Goal: Transaction & Acquisition: Purchase product/service

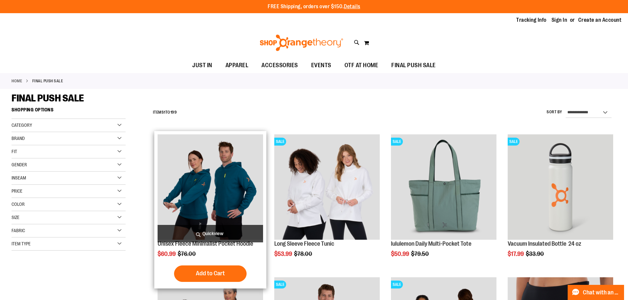
click at [218, 202] on img "product" at bounding box center [209, 186] width 105 height 105
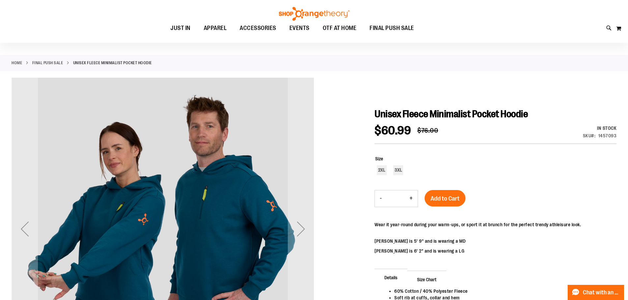
scroll to position [66, 0]
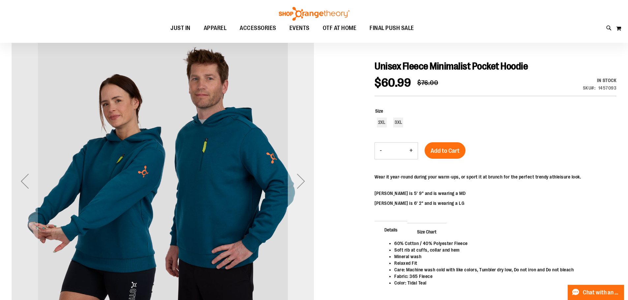
click at [298, 178] on div "Next" at bounding box center [301, 181] width 26 height 26
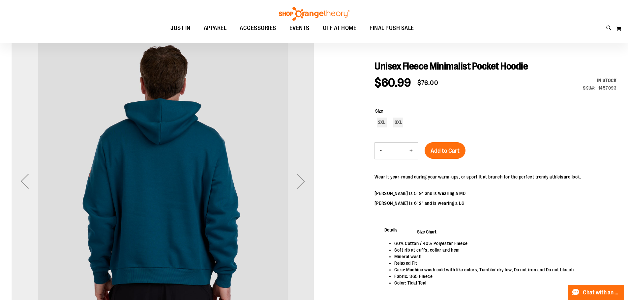
click at [26, 183] on div "Previous" at bounding box center [25, 181] width 26 height 26
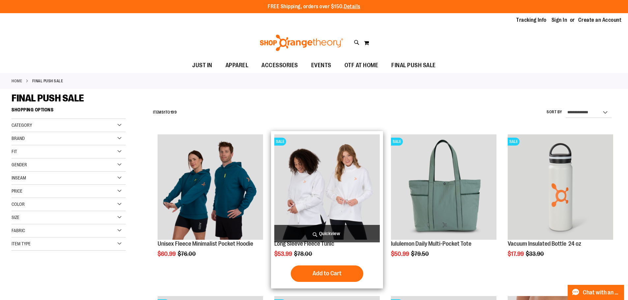
click at [335, 187] on img "product" at bounding box center [326, 186] width 105 height 105
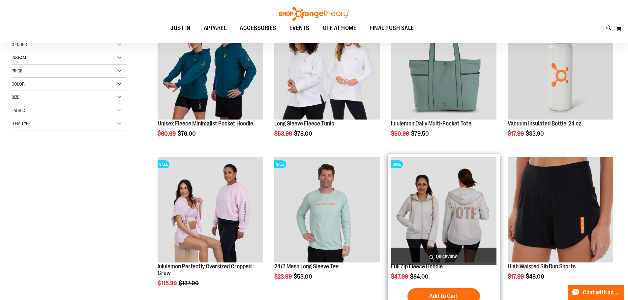
scroll to position [131, 0]
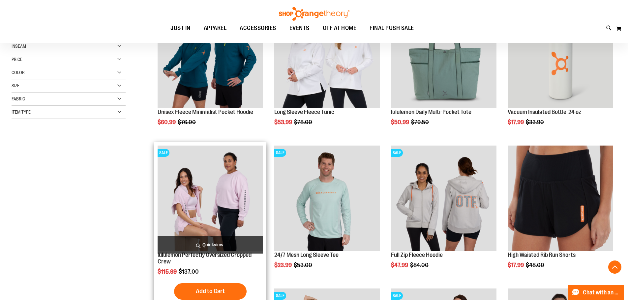
click at [241, 217] on img "product" at bounding box center [209, 198] width 105 height 105
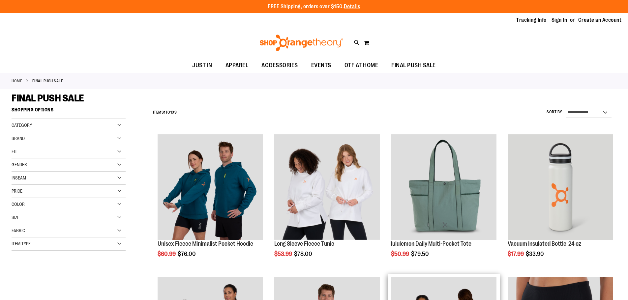
scroll to position [132, 0]
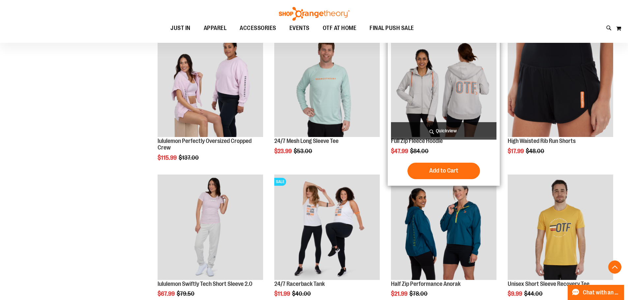
scroll to position [263, 0]
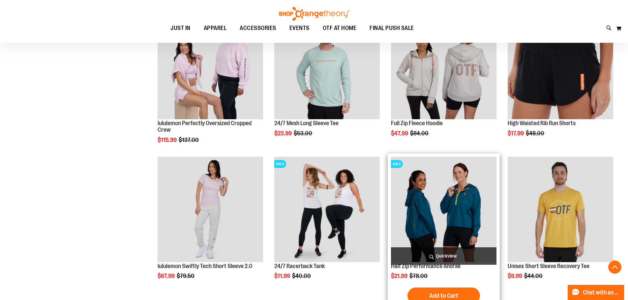
click at [435, 204] on img "product" at bounding box center [443, 209] width 105 height 105
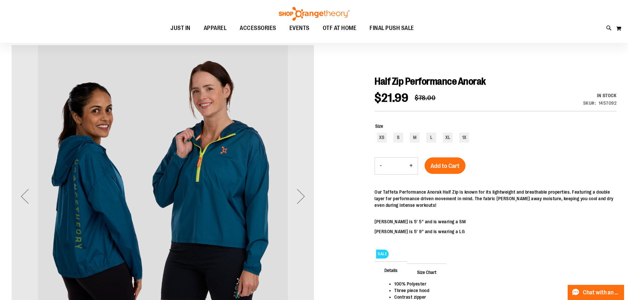
scroll to position [99, 0]
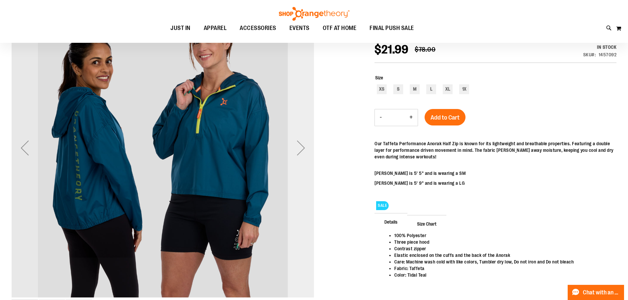
click at [296, 145] on div "Next" at bounding box center [301, 148] width 26 height 26
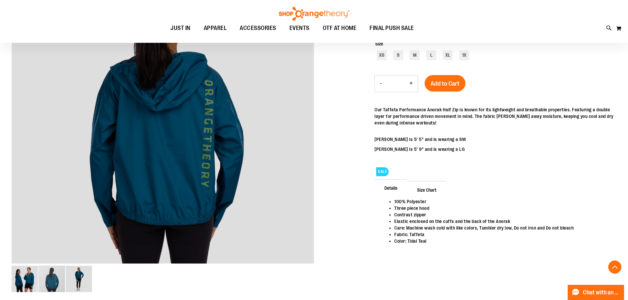
scroll to position [132, 0]
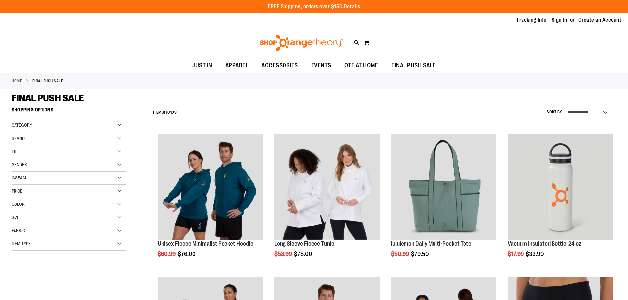
scroll to position [264, 0]
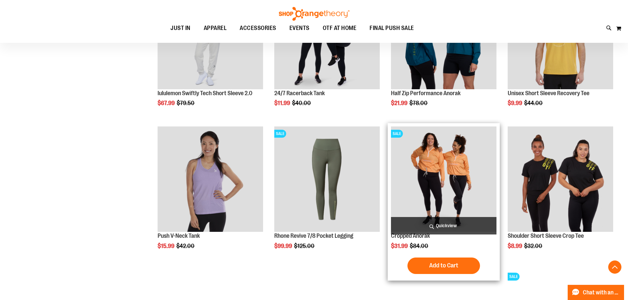
scroll to position [461, 0]
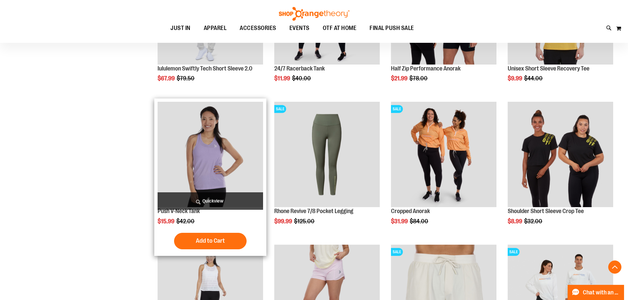
click at [212, 171] on img "product" at bounding box center [209, 154] width 105 height 105
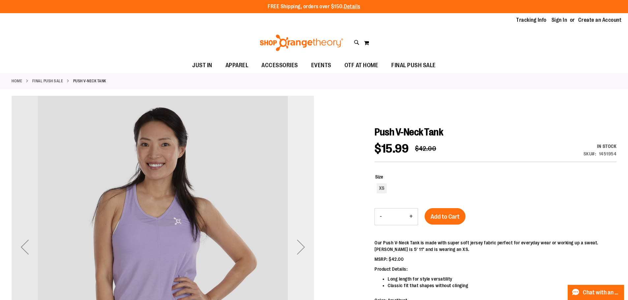
click at [297, 240] on div "Next" at bounding box center [301, 247] width 26 height 26
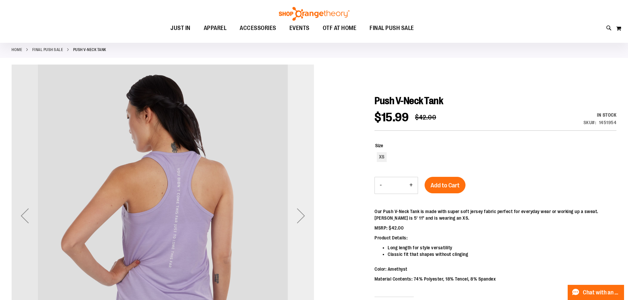
scroll to position [66, 0]
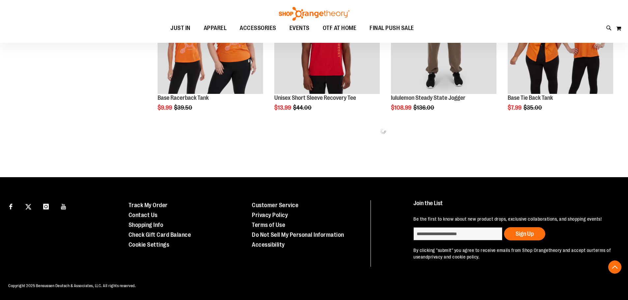
scroll to position [365, 0]
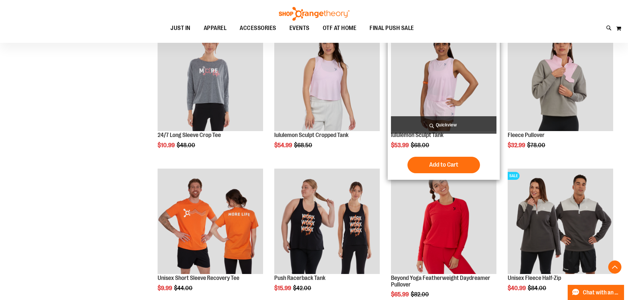
scroll to position [563, 0]
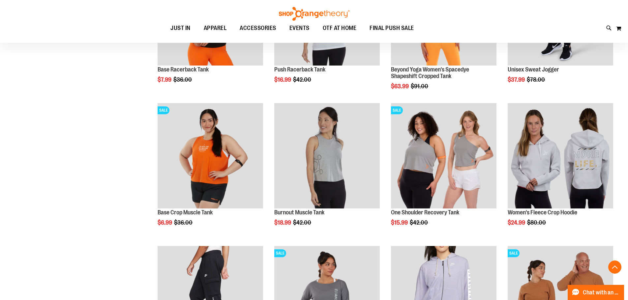
scroll to position [1123, 0]
